Goal: Task Accomplishment & Management: Complete application form

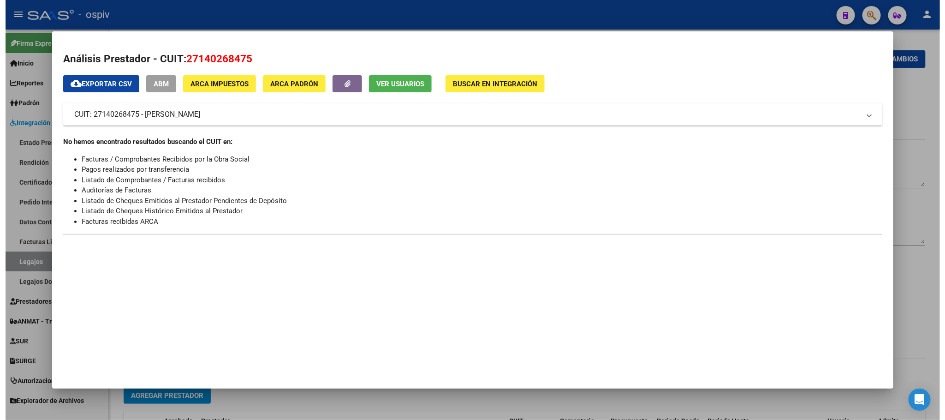
scroll to position [230, 0]
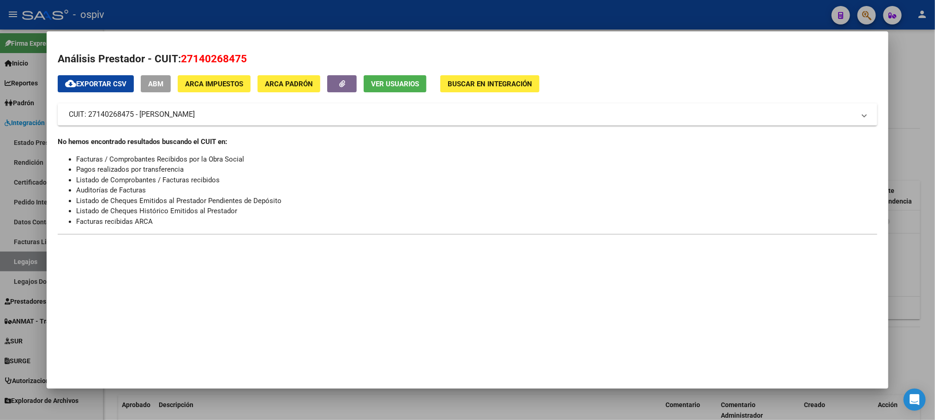
click at [240, 17] on div at bounding box center [467, 210] width 935 height 420
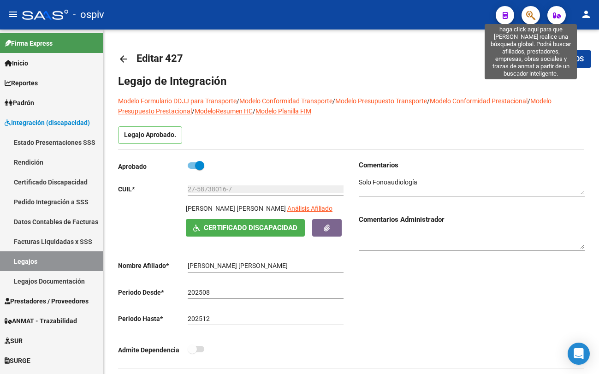
click at [526, 17] on icon "button" at bounding box center [530, 15] width 9 height 11
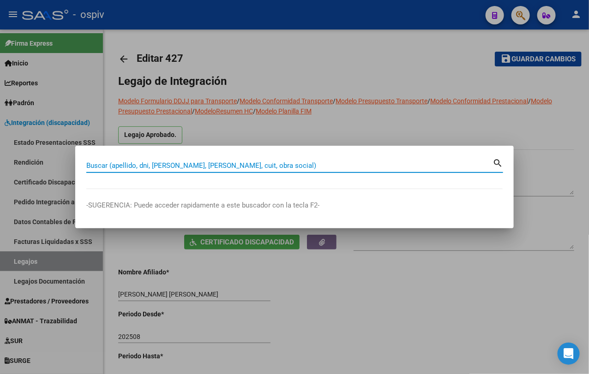
click at [191, 161] on div "Buscar (apellido, dni, [PERSON_NAME], [PERSON_NAME], cuit, obra social)" at bounding box center [289, 166] width 406 height 14
type input "[PERSON_NAME]"
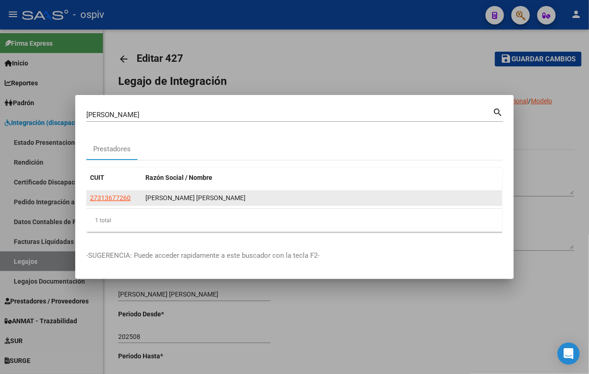
click at [129, 200] on div "27313677260" at bounding box center [114, 198] width 48 height 11
click at [129, 200] on span "27313677260" at bounding box center [110, 197] width 41 height 7
copy span
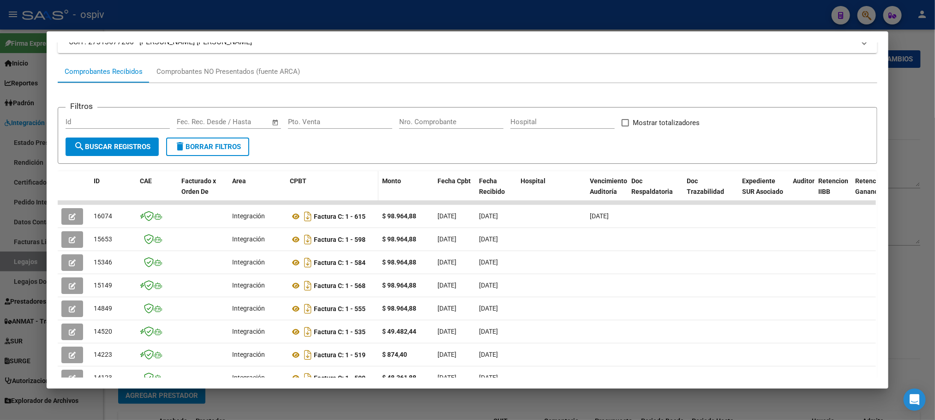
scroll to position [115, 0]
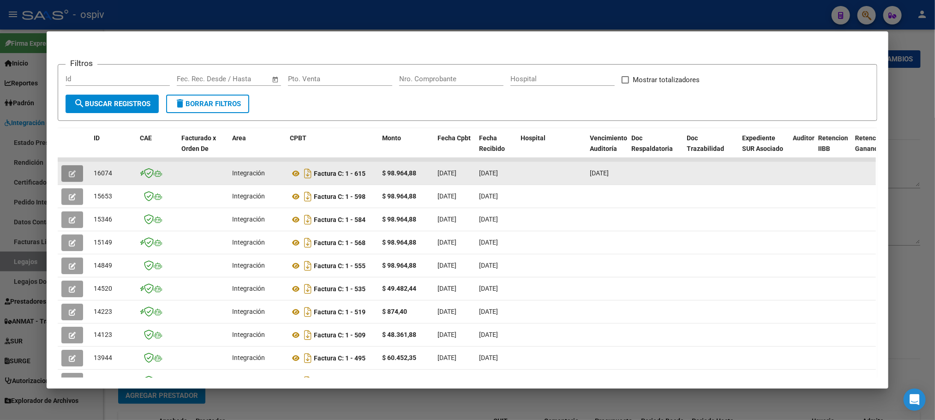
click at [69, 173] on icon "button" at bounding box center [72, 173] width 7 height 7
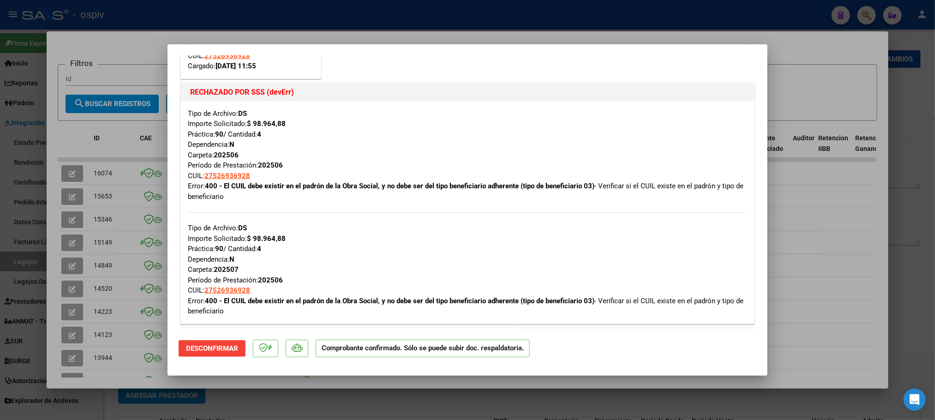
scroll to position [346, 0]
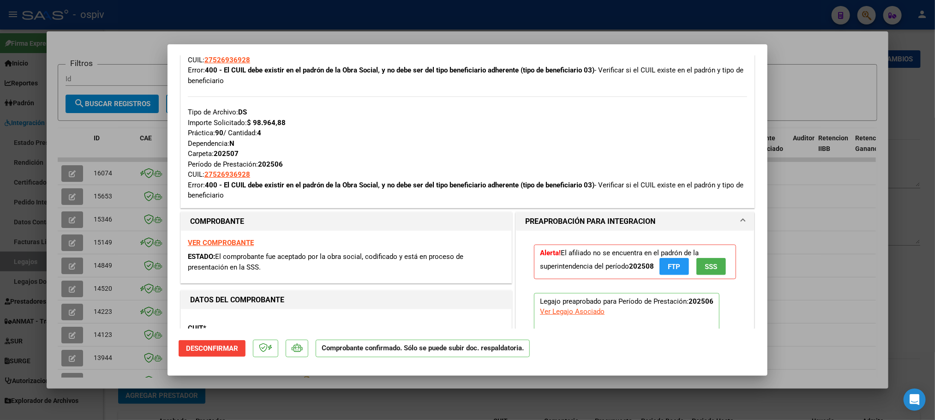
click at [388, 3] on div at bounding box center [467, 210] width 935 height 420
type input "$ 0,00"
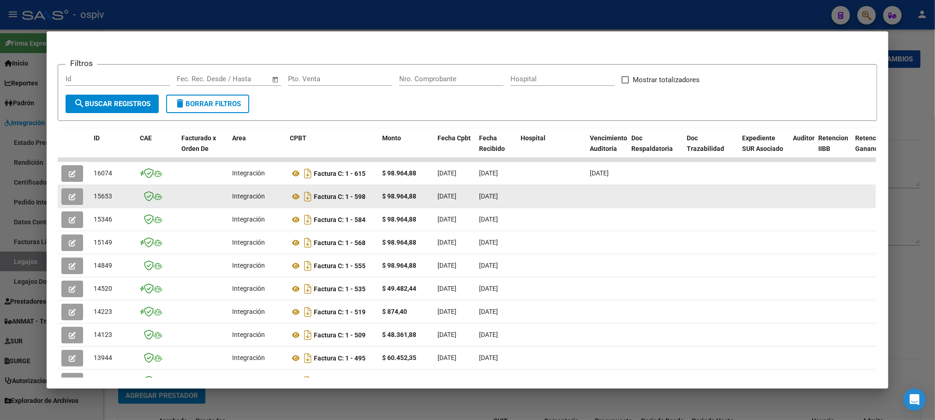
click at [69, 197] on icon "button" at bounding box center [72, 196] width 7 height 7
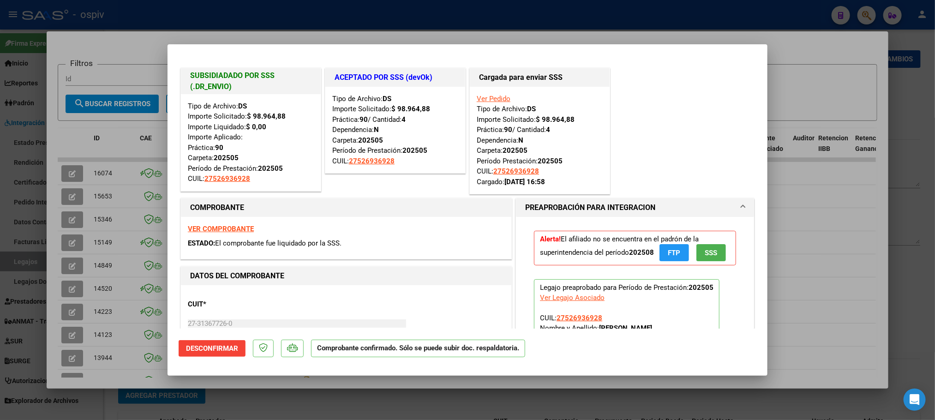
click at [72, 170] on div at bounding box center [467, 210] width 935 height 420
type input "$ 0,00"
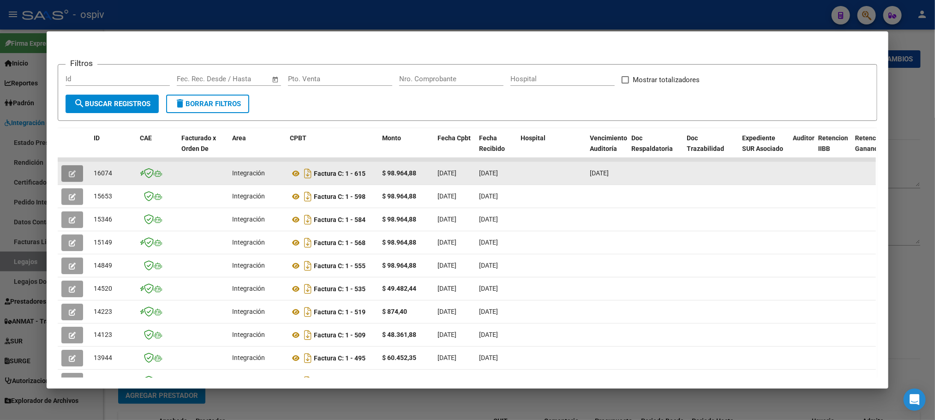
click at [72, 171] on button "button" at bounding box center [72, 173] width 22 height 17
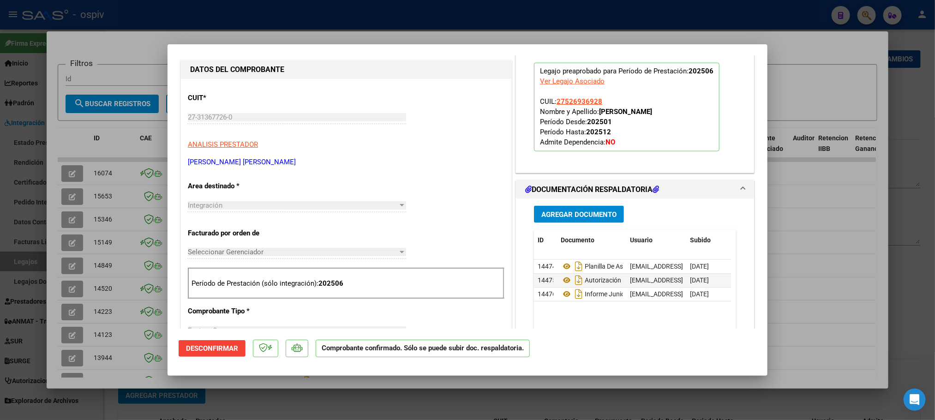
scroll to position [692, 0]
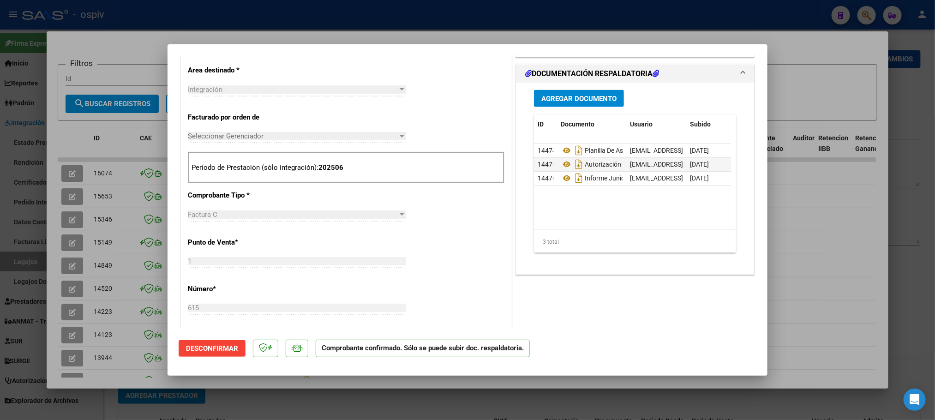
click at [371, 16] on div at bounding box center [467, 210] width 935 height 420
type input "$ 0,00"
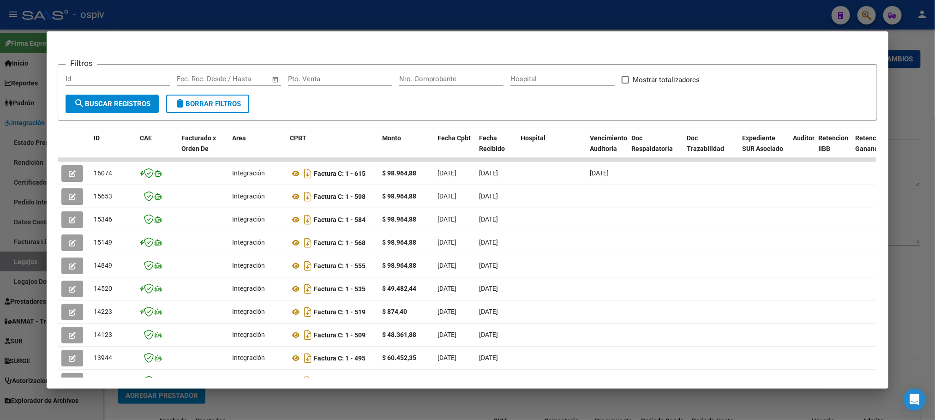
scroll to position [0, 0]
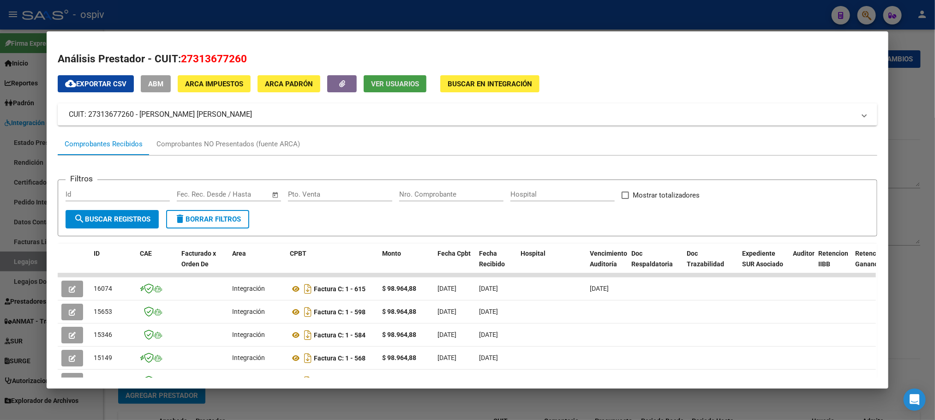
click at [392, 82] on span "Ver Usuarios" at bounding box center [395, 84] width 48 height 8
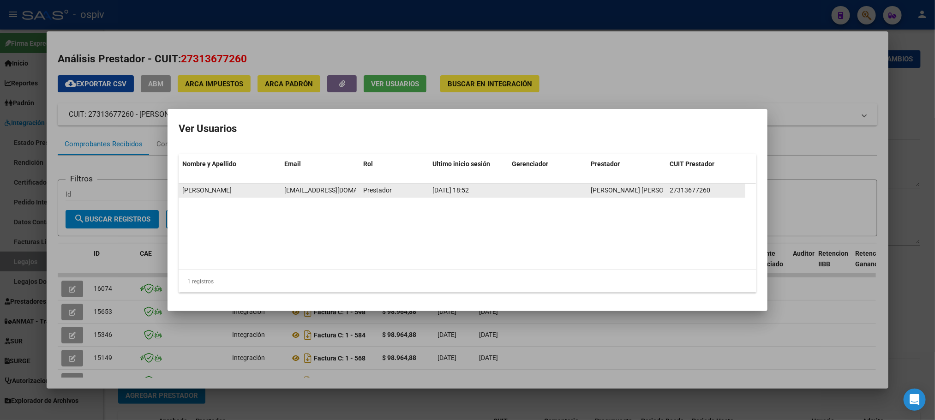
drag, startPoint x: 286, startPoint y: 190, endPoint x: 309, endPoint y: 193, distance: 23.8
click at [309, 193] on span "[EMAIL_ADDRESS][DOMAIN_NAME]" at bounding box center [335, 189] width 102 height 7
drag, startPoint x: 320, startPoint y: 223, endPoint x: 305, endPoint y: 212, distance: 18.8
click at [319, 223] on datatable-body "[PERSON_NAME] [EMAIL_ADDRESS][DOMAIN_NAME] Prestador [DATE] 18:52 [PERSON_NAME]…" at bounding box center [467, 227] width 577 height 86
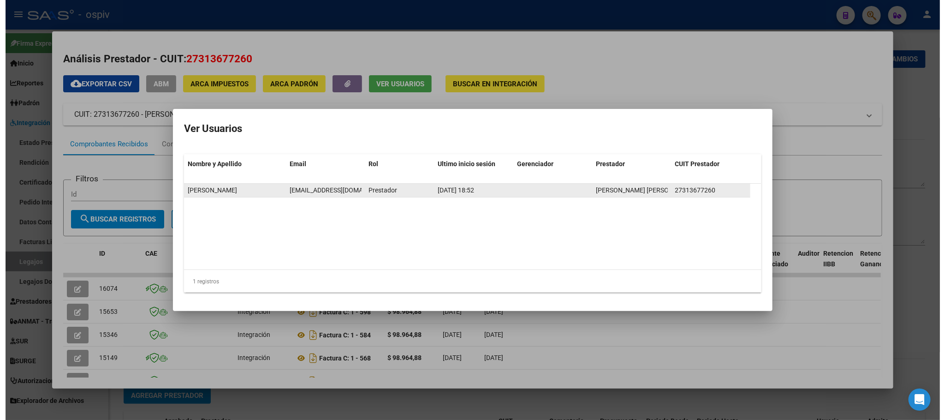
scroll to position [0, 0]
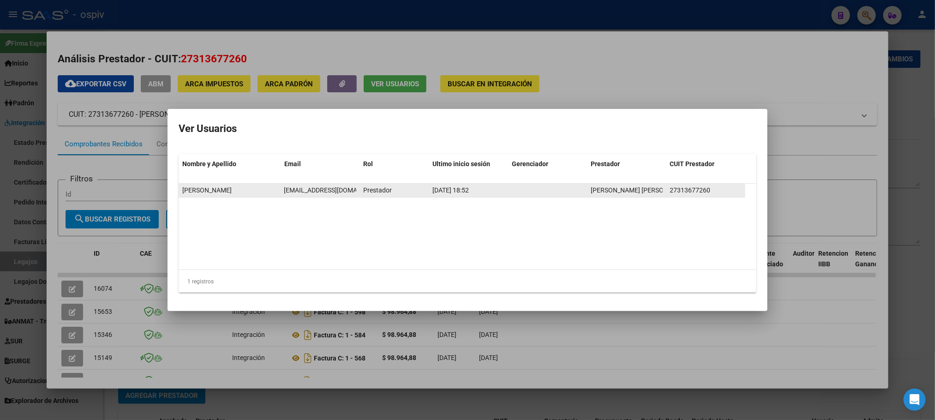
drag, startPoint x: 284, startPoint y: 190, endPoint x: 359, endPoint y: 193, distance: 74.8
click at [359, 193] on div "[PERSON_NAME] [EMAIL_ADDRESS][DOMAIN_NAME] Prestador [DATE] 18:52 [PERSON_NAME]…" at bounding box center [462, 191] width 567 height 14
copy span "[EMAIL_ADDRESS][DOMAIN_NAME]"
click at [599, 65] on div at bounding box center [467, 210] width 935 height 420
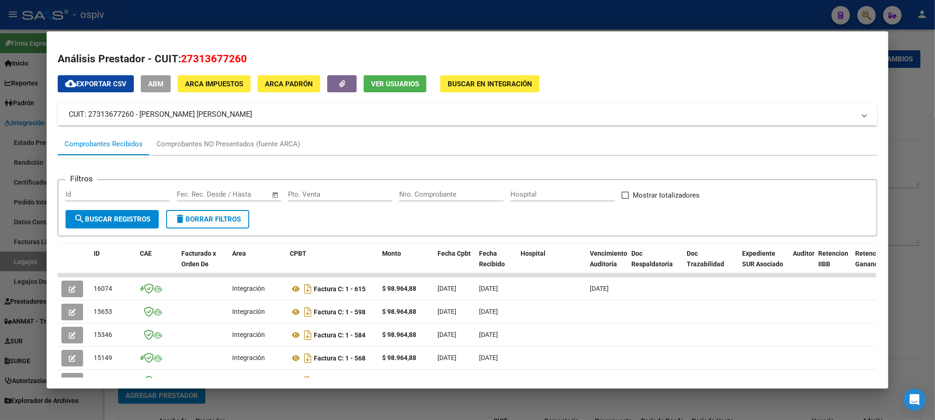
click at [234, 11] on div at bounding box center [467, 210] width 935 height 420
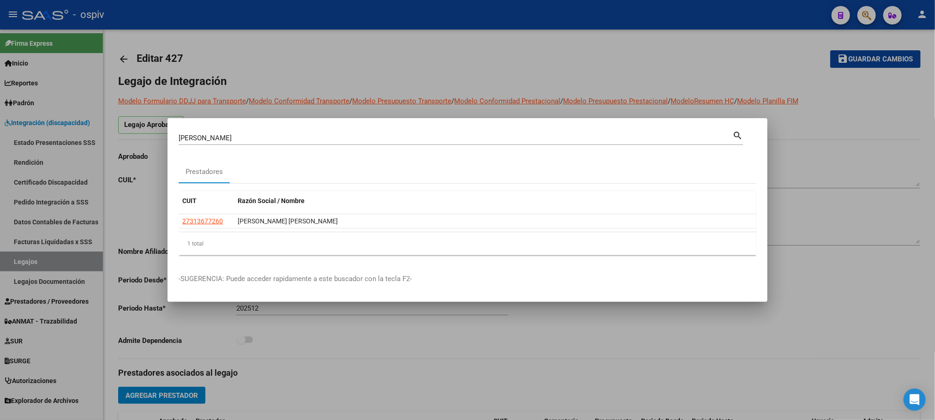
click at [234, 11] on div at bounding box center [467, 210] width 935 height 420
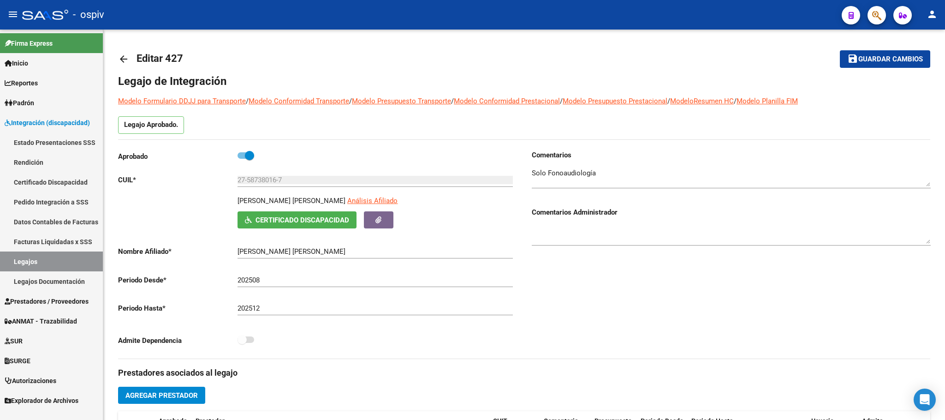
click at [234, 11] on div "- ospiv" at bounding box center [428, 15] width 812 height 20
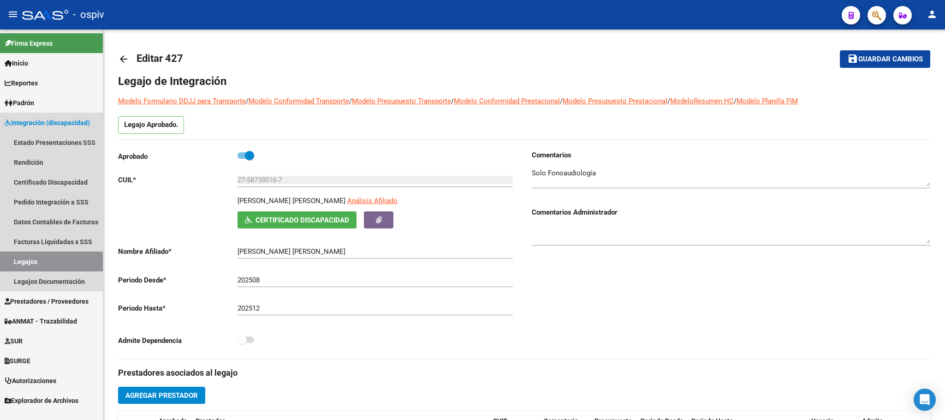
click at [28, 258] on link "Legajos" at bounding box center [51, 261] width 103 height 20
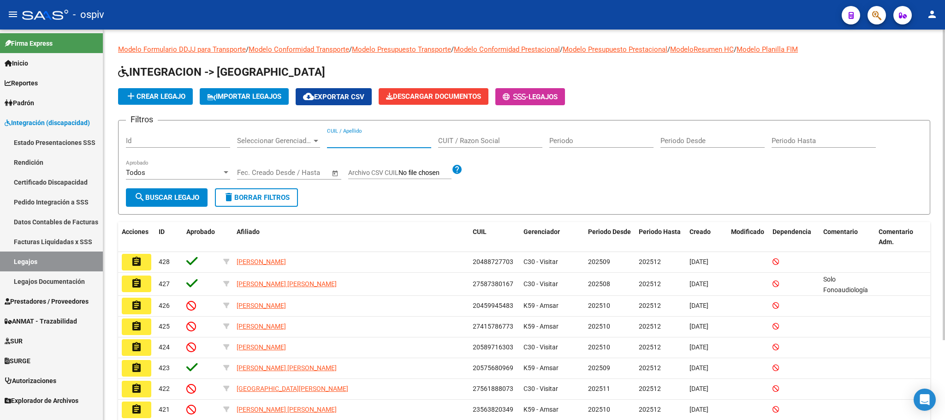
click at [365, 140] on input "CUIL / Apellido" at bounding box center [379, 141] width 104 height 8
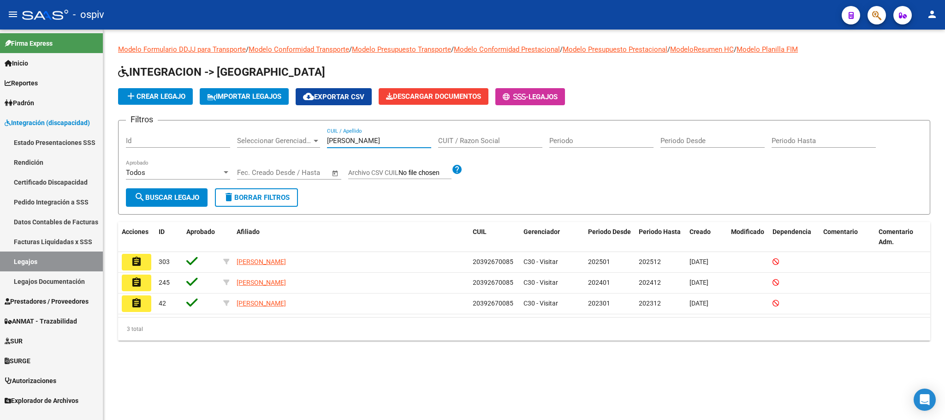
type input "[PERSON_NAME]"
